Goal: Find contact information: Find contact information

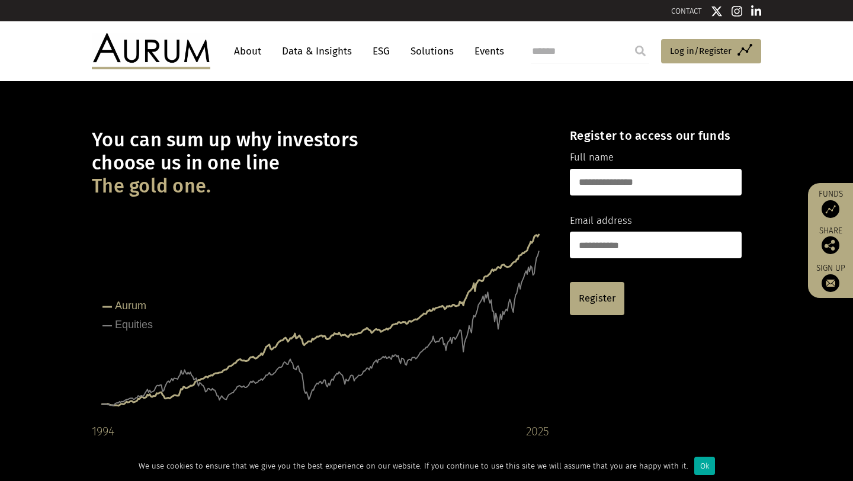
click at [239, 50] on link "About" at bounding box center [247, 51] width 39 height 22
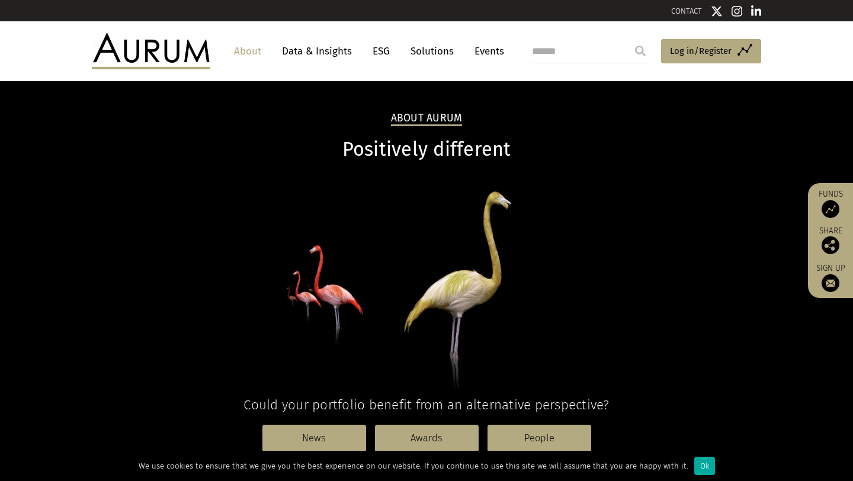
click at [687, 11] on link "CONTACT" at bounding box center [686, 11] width 31 height 9
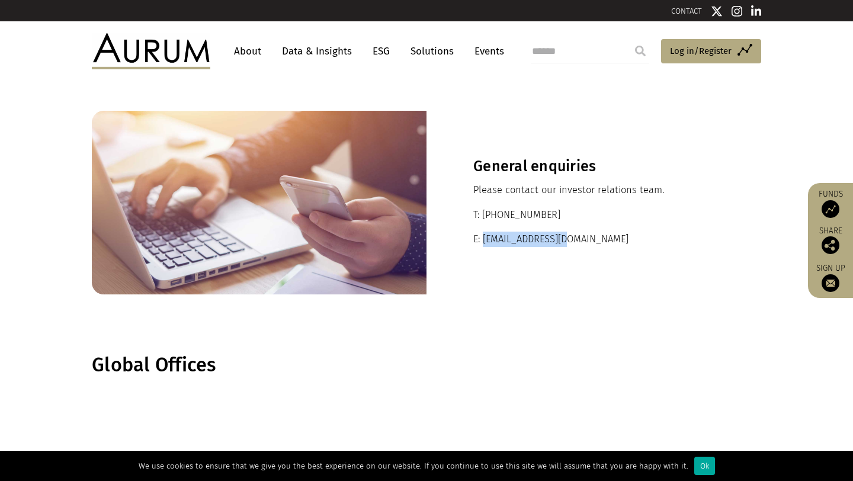
drag, startPoint x: 575, startPoint y: 235, endPoint x: 484, endPoint y: 235, distance: 90.7
click at [484, 235] on p "E: ir@aurumfunds.com" at bounding box center [594, 239] width 241 height 15
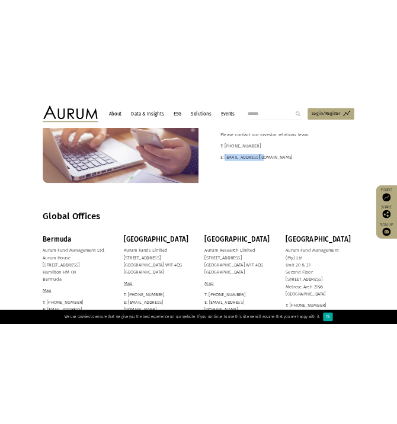
scroll to position [113, 0]
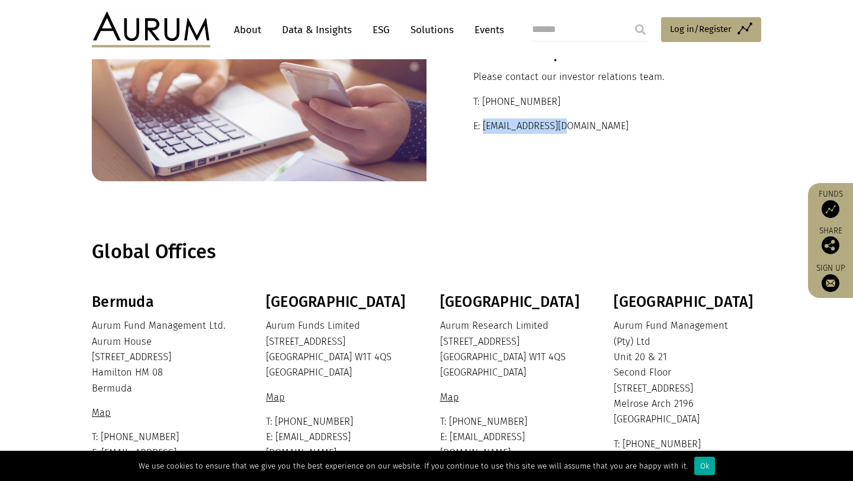
copy p "ir@aurumfunds.com"
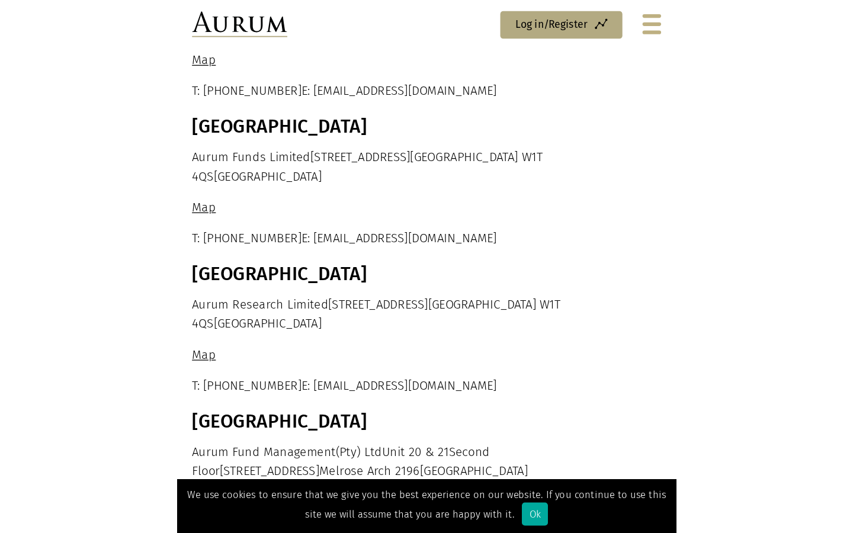
scroll to position [431, 0]
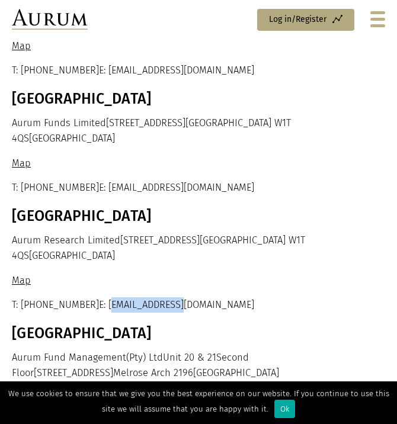
drag, startPoint x: 181, startPoint y: 273, endPoint x: 105, endPoint y: 273, distance: 75.3
click at [105, 298] on p "T: +44 20 7589 8899 E: info@aurum.com" at bounding box center [198, 305] width 373 height 15
copy p "info@aurum.com"
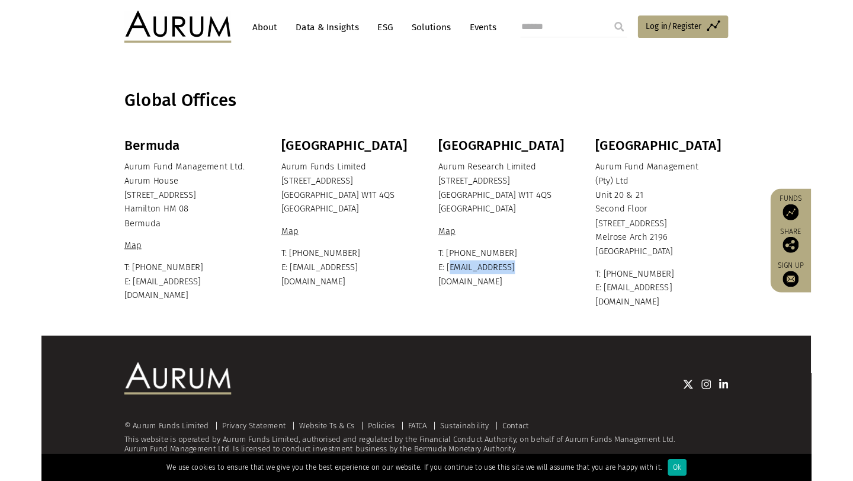
scroll to position [238, 0]
